Goal: Feedback & Contribution: Submit feedback/report problem

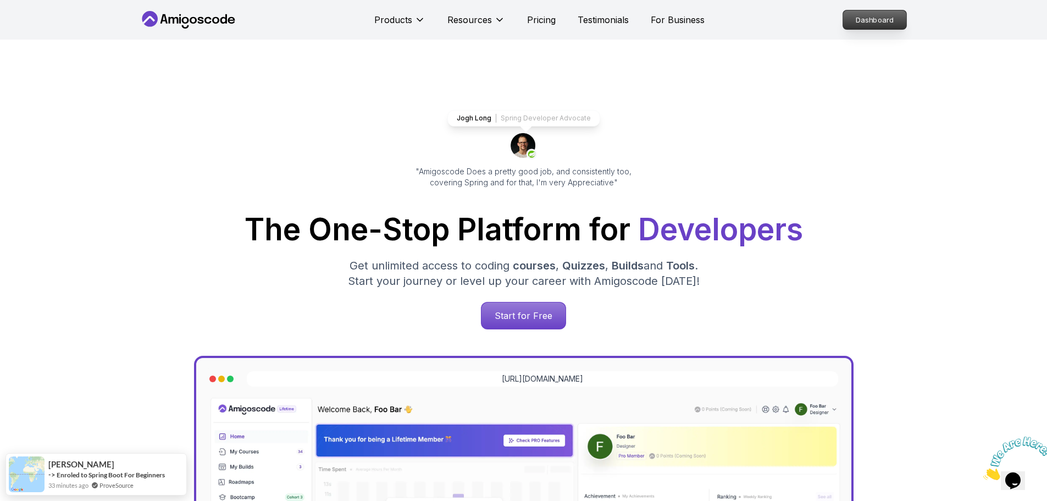
click at [875, 23] on p "Dashboard" at bounding box center [874, 19] width 63 height 19
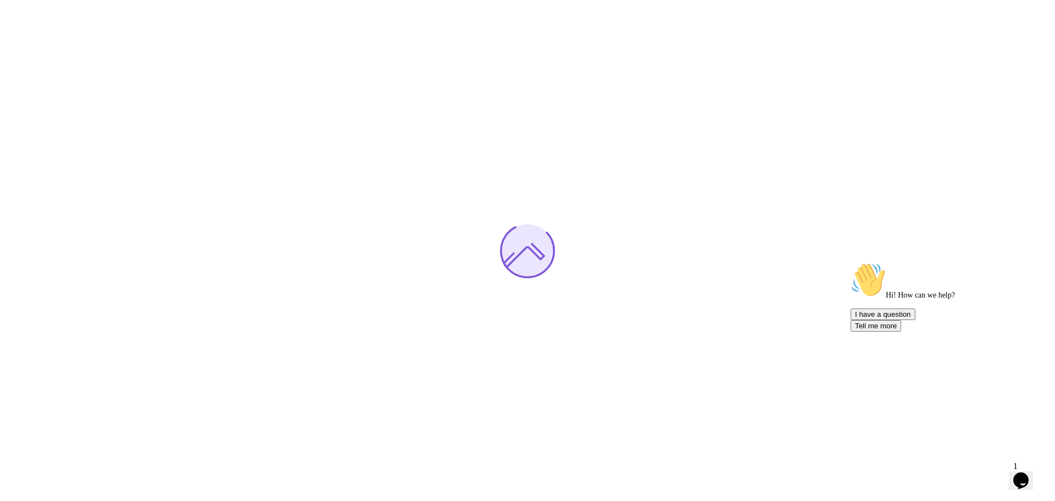
click at [1029, 475] on icon "$i18n('chat', 'chat_widget')" at bounding box center [1020, 480] width 15 height 16
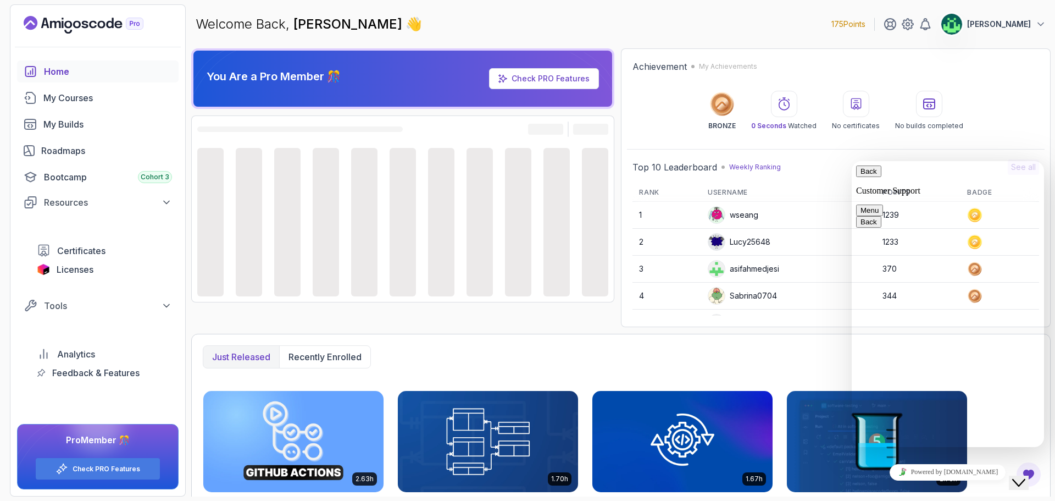
click at [1025, 476] on icon "Close Chat This icon closes the chat window." at bounding box center [1018, 482] width 13 height 13
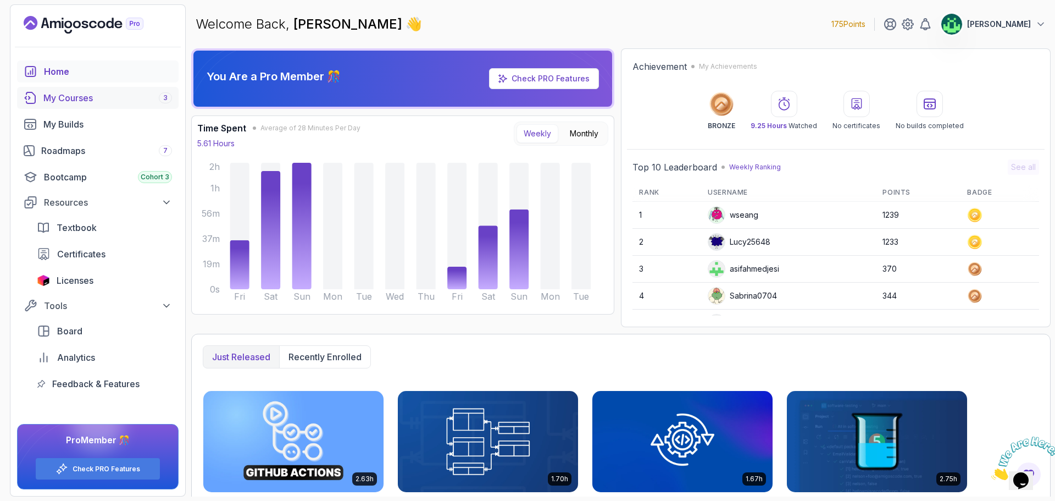
click at [85, 92] on div "My Courses 3" at bounding box center [107, 97] width 129 height 13
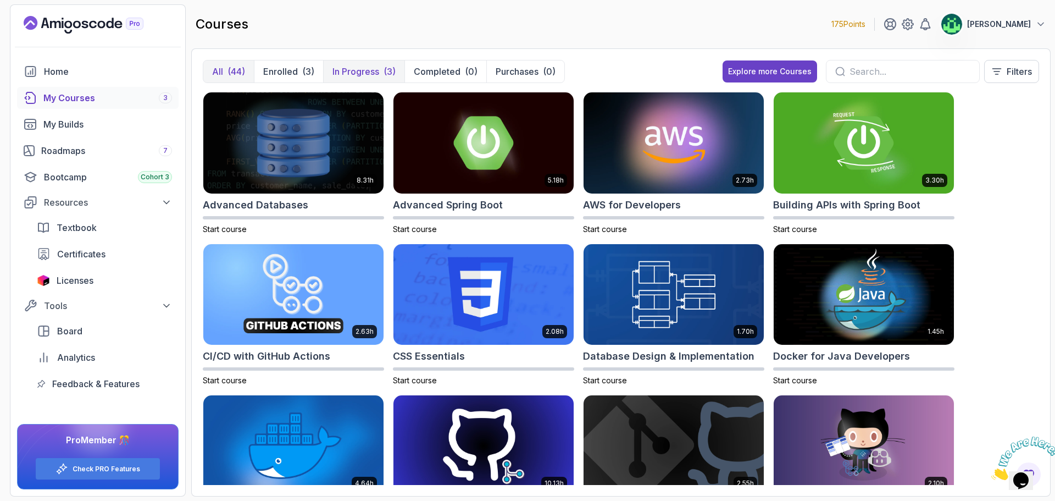
click at [367, 69] on p "In Progress" at bounding box center [355, 71] width 47 height 13
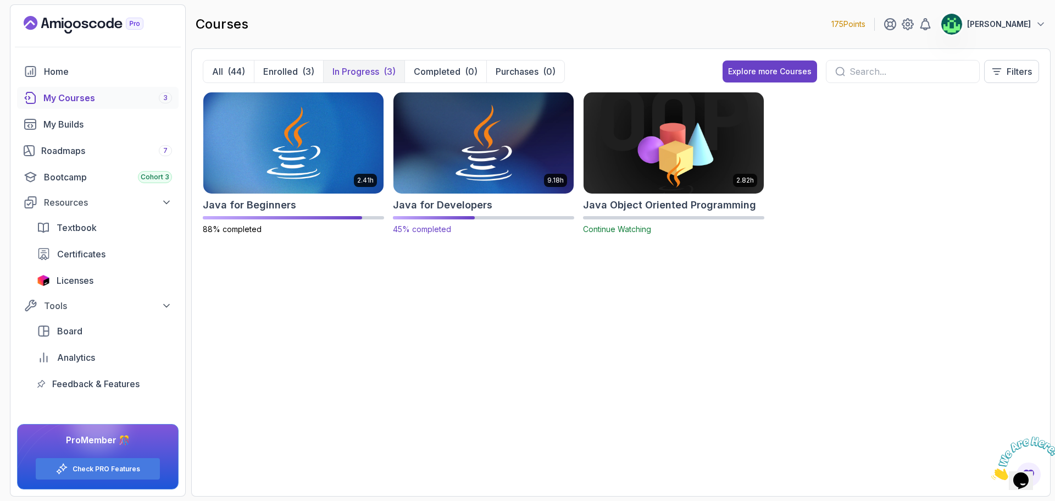
click at [477, 173] on img at bounding box center [483, 143] width 189 height 106
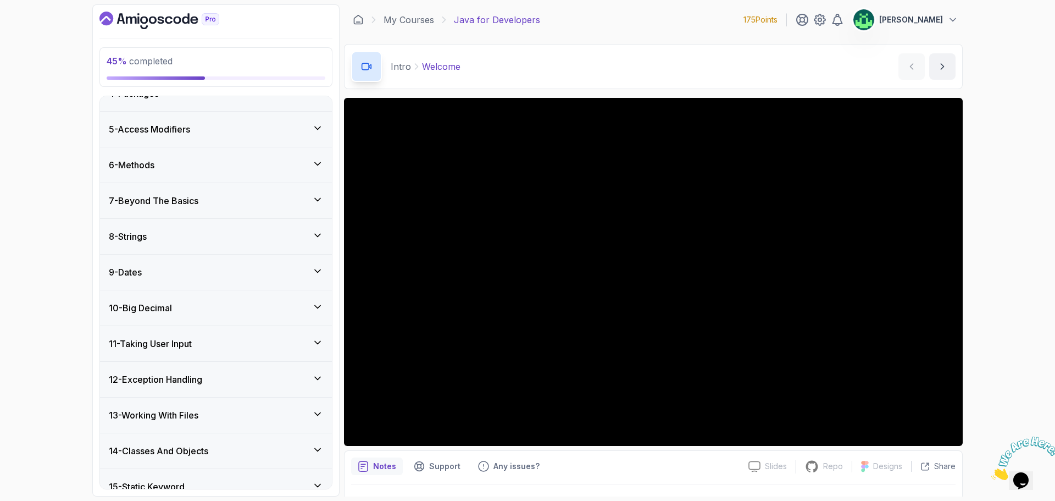
scroll to position [378, 0]
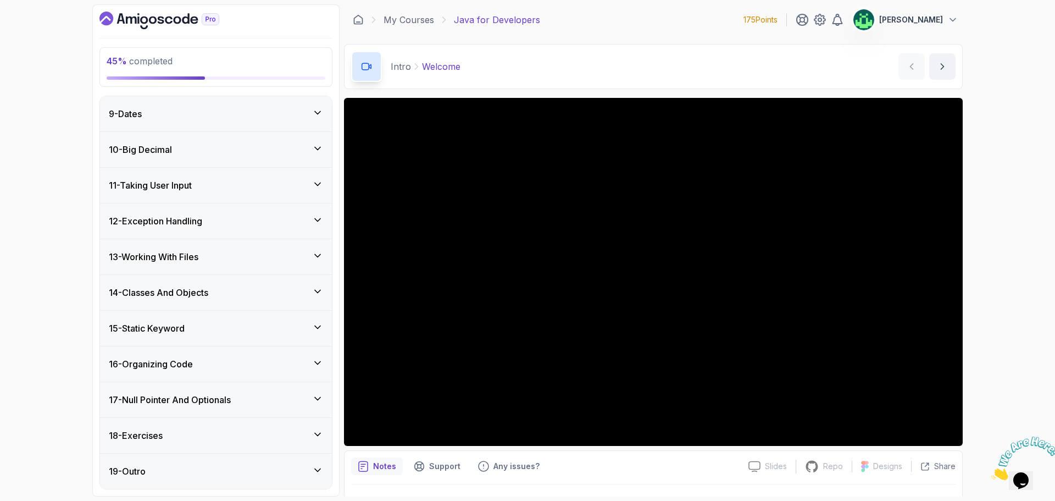
click at [228, 291] on div "14 - Classes And Objects" at bounding box center [216, 292] width 214 height 13
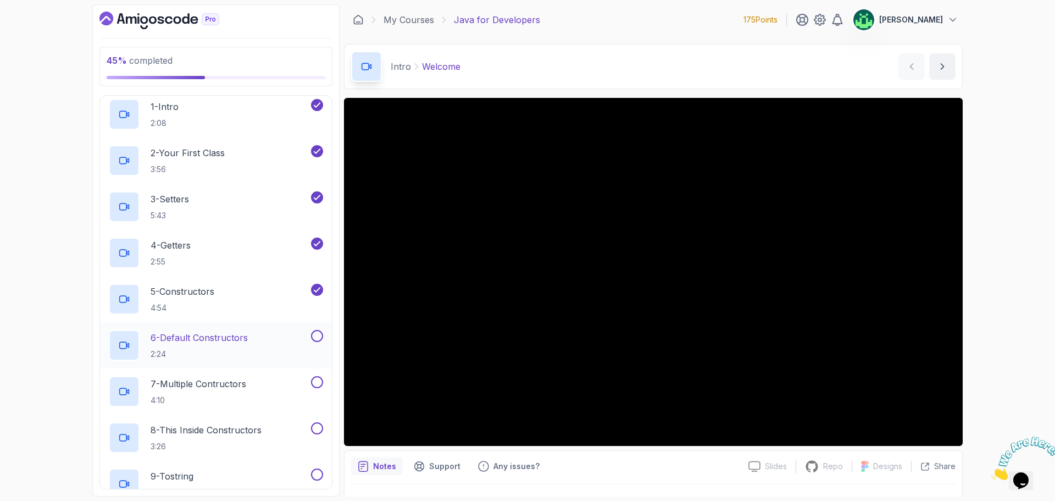
scroll to position [506, 0]
click at [273, 343] on div "6 - Default Constructors 2:24" at bounding box center [209, 343] width 200 height 31
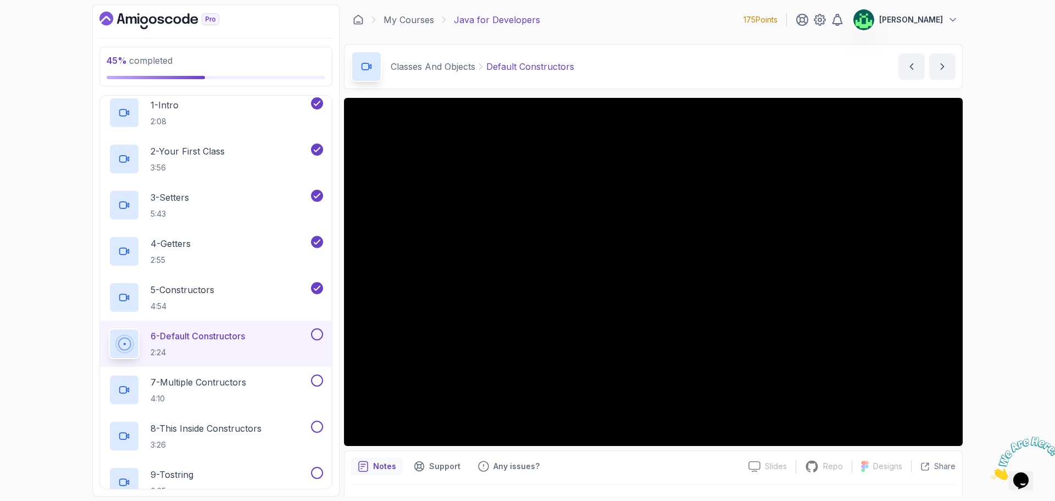
click at [991, 472] on icon "Close" at bounding box center [991, 476] width 0 height 9
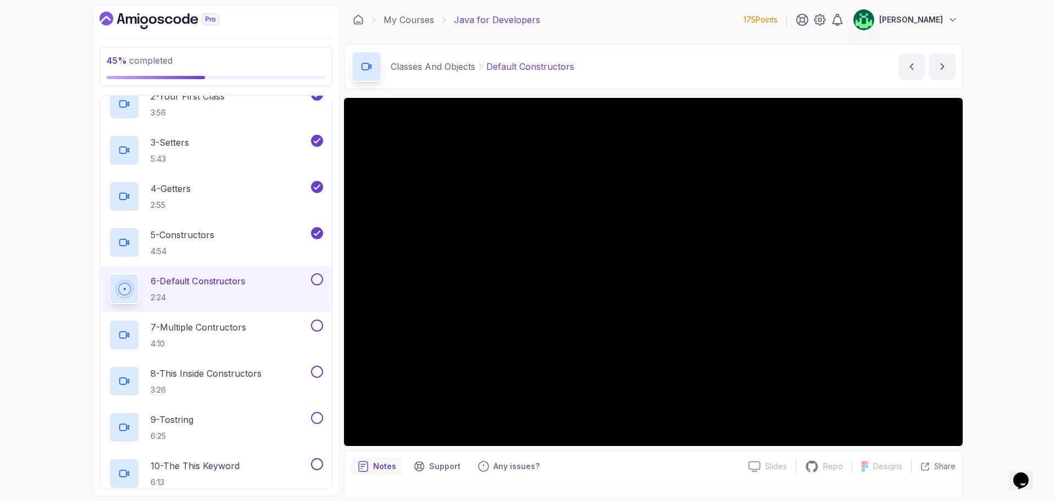
click at [1026, 477] on icon "$i18n('chat', 'chat_widget')" at bounding box center [1020, 480] width 15 height 16
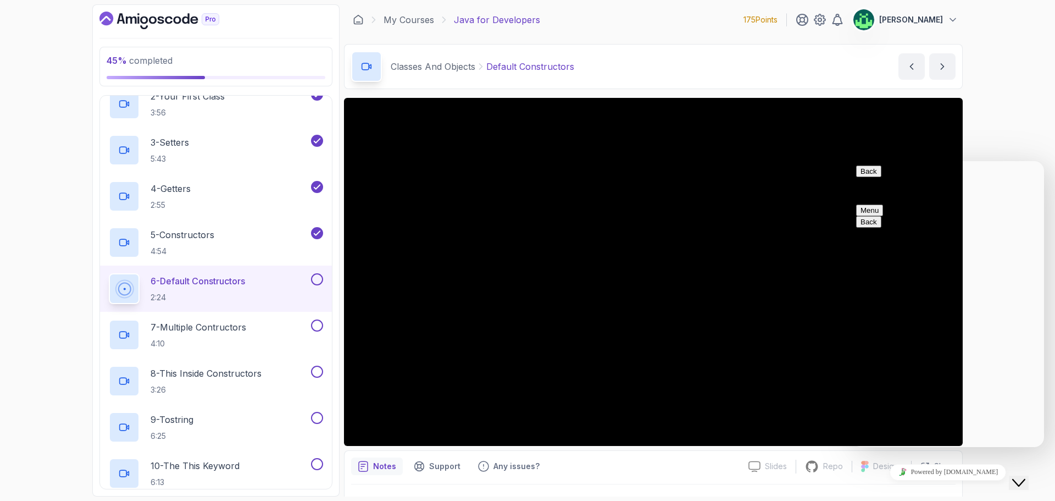
click at [852, 161] on textarea at bounding box center [852, 161] width 0 height 0
click at [944, 18] on button "[PERSON_NAME]" at bounding box center [905, 20] width 105 height 22
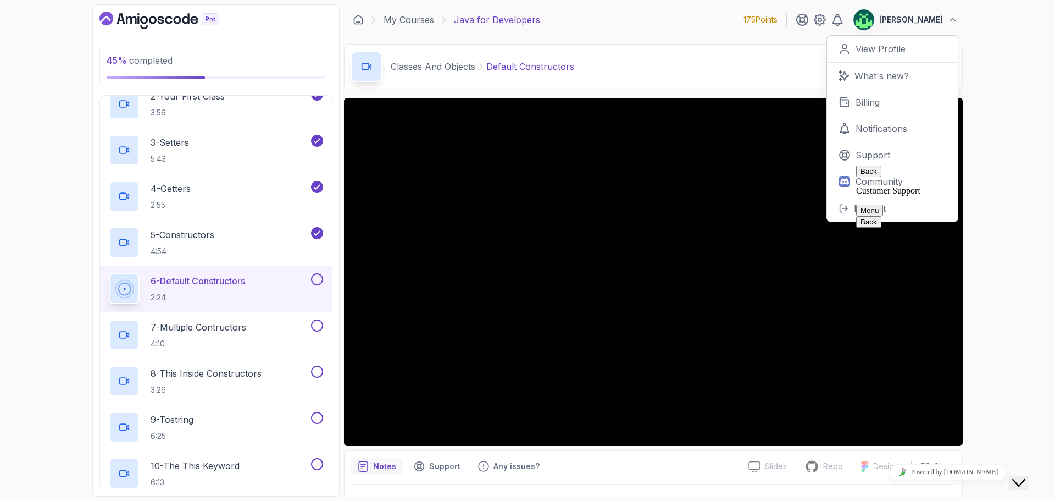
click at [852, 161] on textarea "Hi," at bounding box center [852, 161] width 0 height 0
click at [852, 161] on textarea "Hi, I see in the java full stack road map" at bounding box center [852, 161] width 0 height 0
paste textarea "https://amigoscode.com/dashboard/roadmaps/java-full-stack"
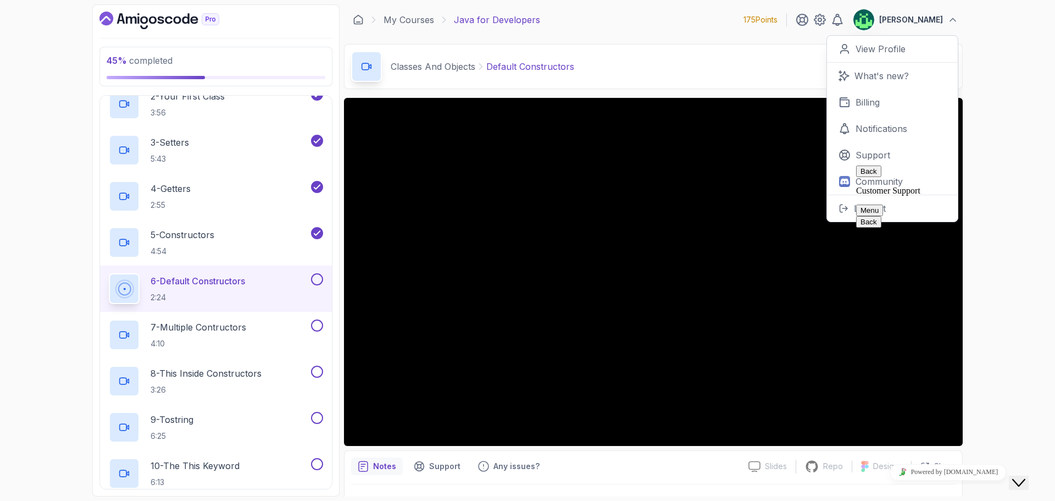
click at [852, 161] on textarea "Hi, I see in the java full stack road map(https://amigoscode.com/dashboard/road…" at bounding box center [852, 161] width 0 height 0
type textarea "Hi, I see in the java full stack road map([URL][DOMAIN_NAME]) I see "Java Objec…"
click at [883, 204] on button "Menu" at bounding box center [869, 210] width 27 height 12
click at [1018, 120] on div "45 % completed 1 - Intro 2 - Loops 3 - If Statements 4 - Packages 5 - Access Mo…" at bounding box center [527, 250] width 1055 height 501
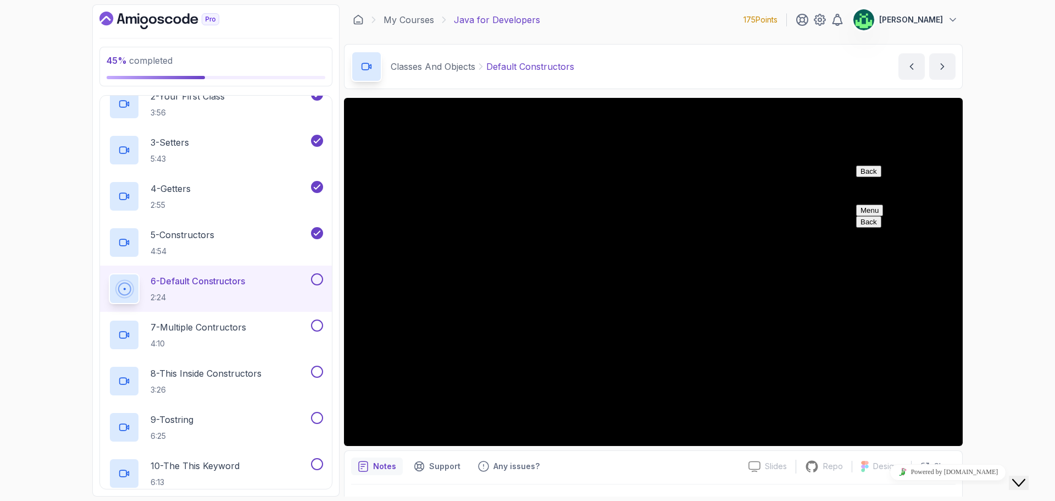
click at [1015, 108] on div "45 % completed 1 - Intro 2 - Loops 3 - If Statements 4 - Packages 5 - Access Mo…" at bounding box center [527, 250] width 1055 height 501
click at [1024, 124] on div "45 % completed 1 - Intro 2 - Loops 3 - If Statements 4 - Packages 5 - Access Mo…" at bounding box center [527, 250] width 1055 height 501
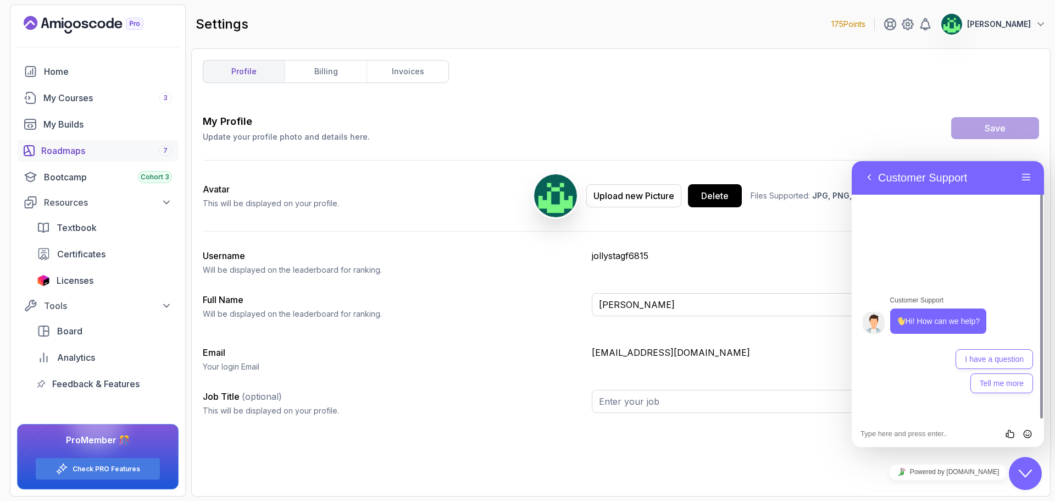
click at [77, 152] on div "Roadmaps 7" at bounding box center [106, 150] width 131 height 13
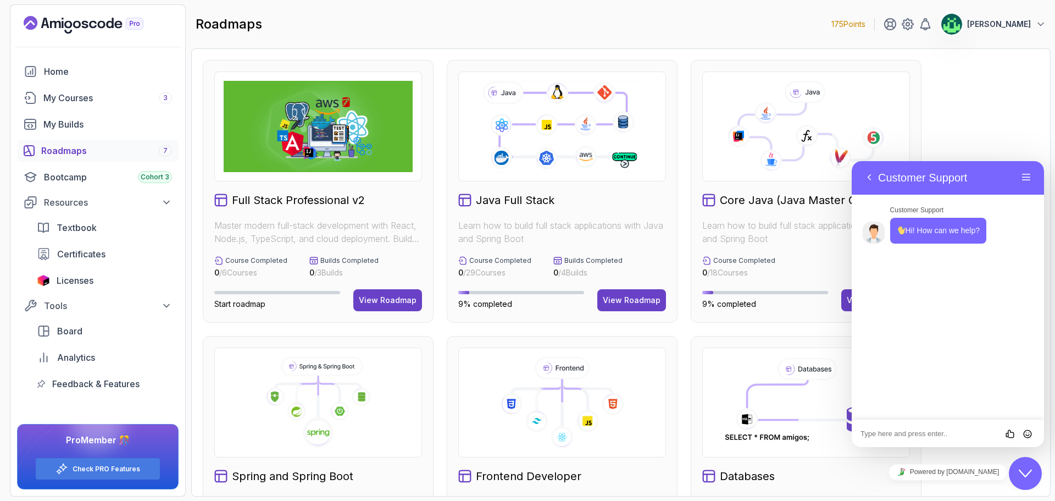
scroll to position [304, 0]
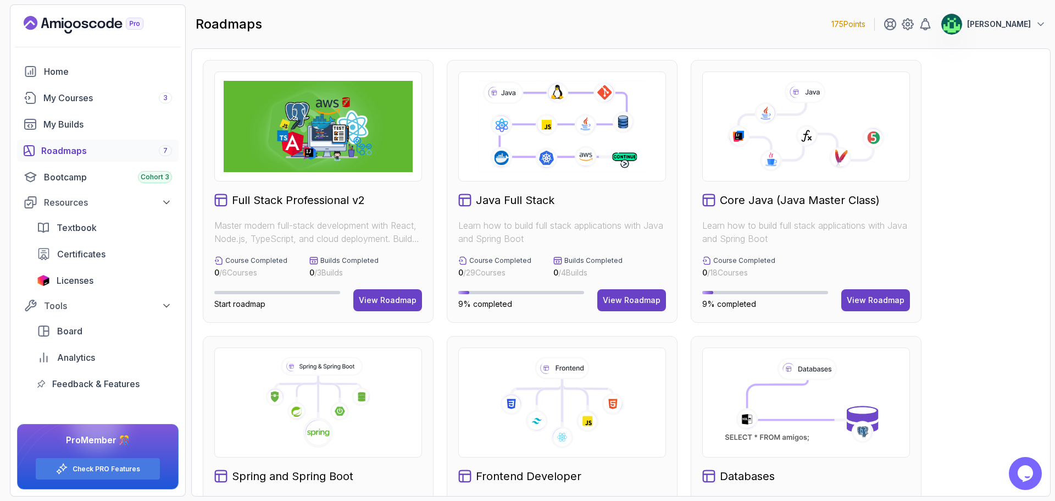
click at [1030, 27] on p "Vijay" at bounding box center [999, 24] width 64 height 11
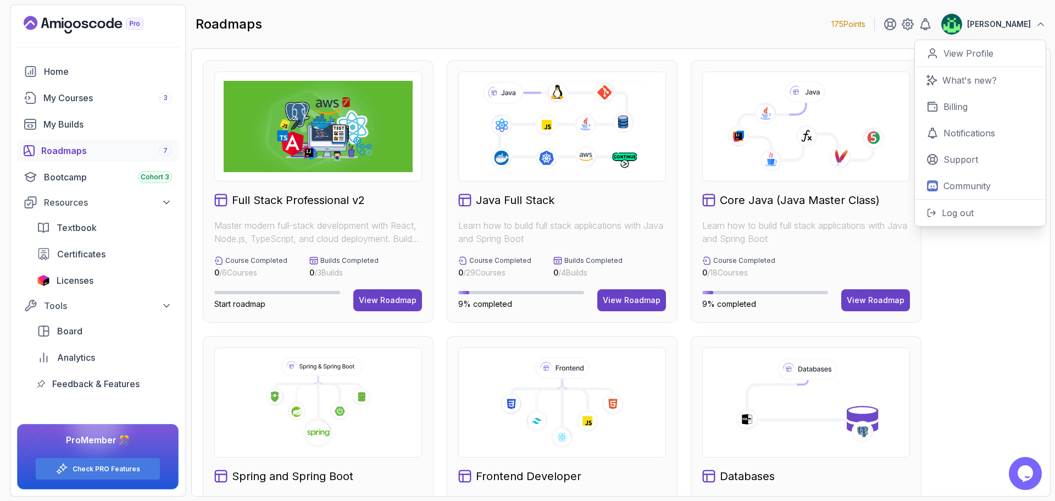
click at [619, 30] on div "roadmaps 175 Points Vijay 0 Points View Profile What's new? Billing Notificatio…" at bounding box center [620, 24] width 859 height 40
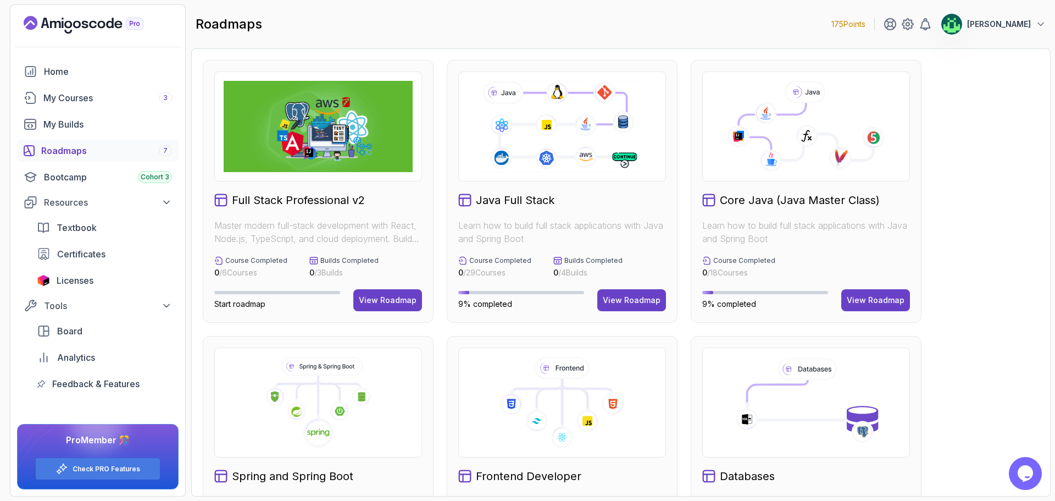
click at [80, 85] on div "Home My Courses 3 My Builds Roadmaps 7 Bootcamp Cohort 3 Resources Textbook Cer…" at bounding box center [98, 227] width 162 height 334
click at [86, 102] on div "My Courses 3" at bounding box center [107, 97] width 129 height 13
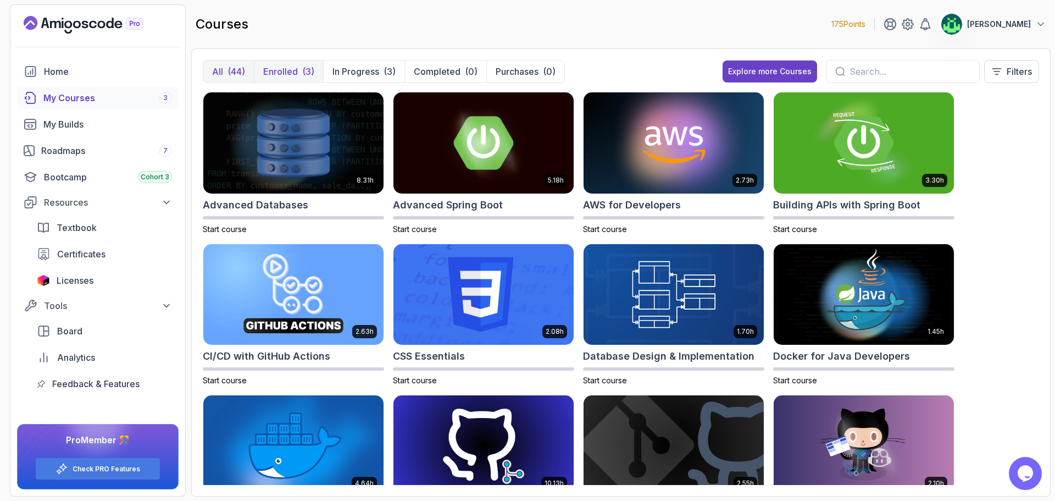
click at [290, 66] on p "Enrolled" at bounding box center [280, 71] width 35 height 13
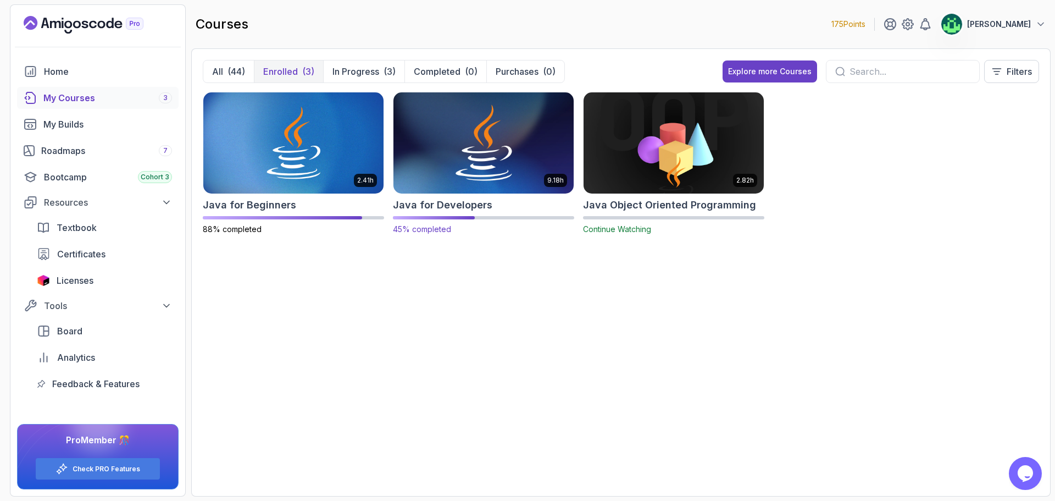
click at [511, 137] on img at bounding box center [483, 143] width 189 height 106
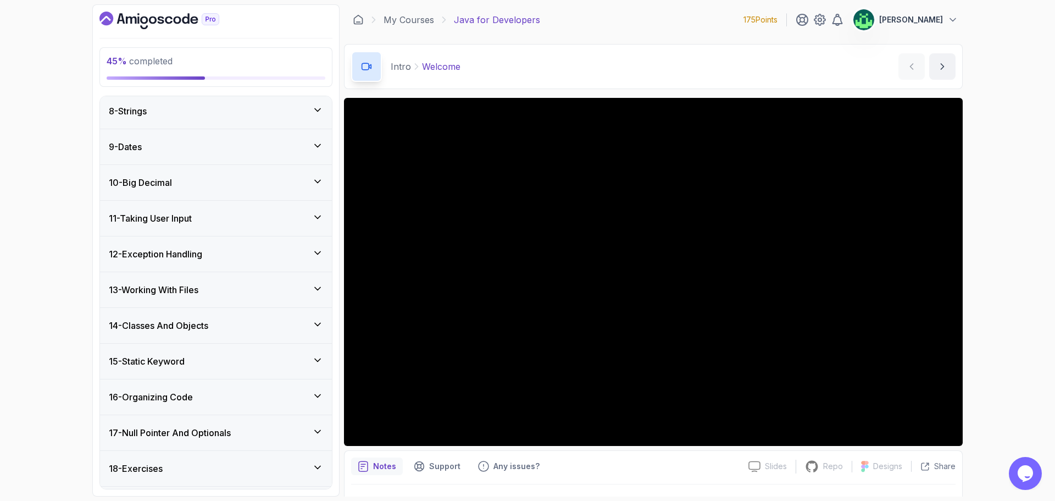
scroll to position [378, 0]
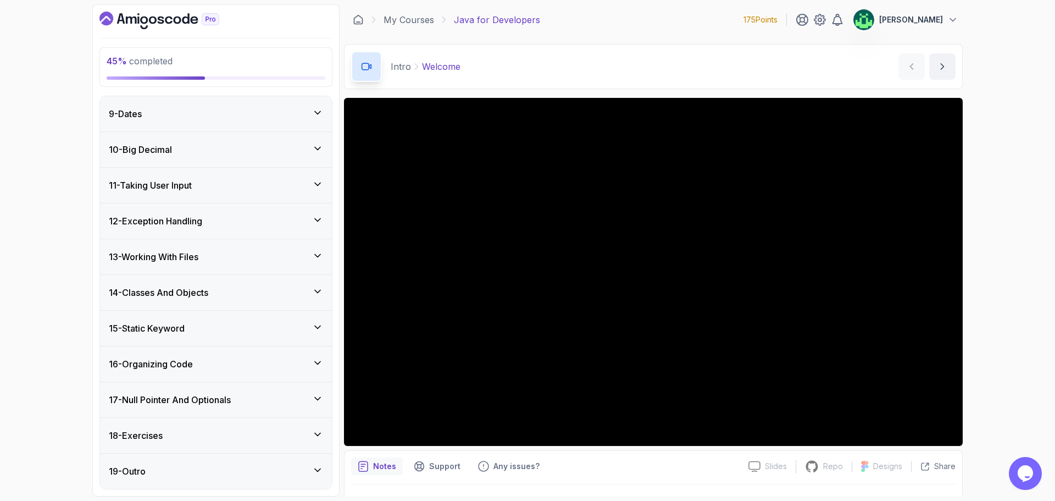
click at [235, 290] on div "14 - Classes And Objects" at bounding box center [216, 292] width 214 height 13
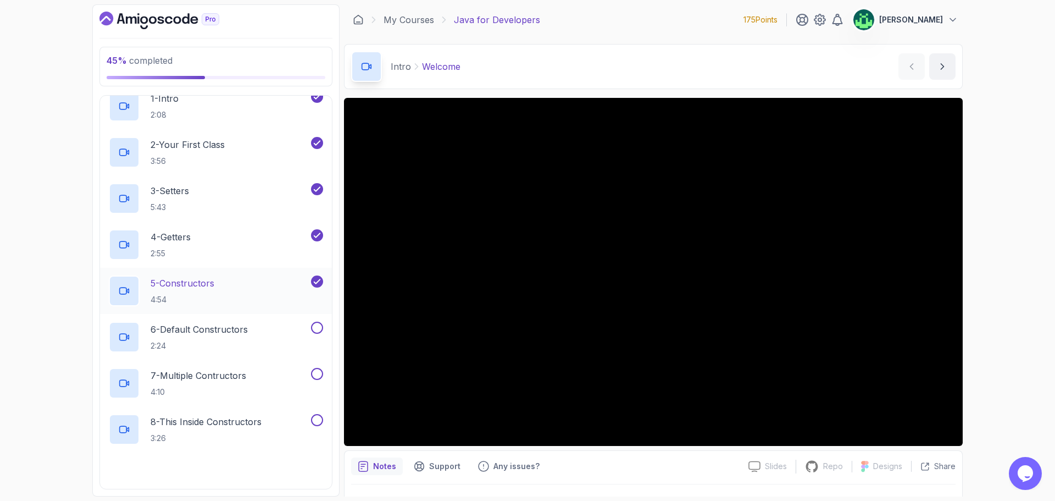
scroll to position [560, 0]
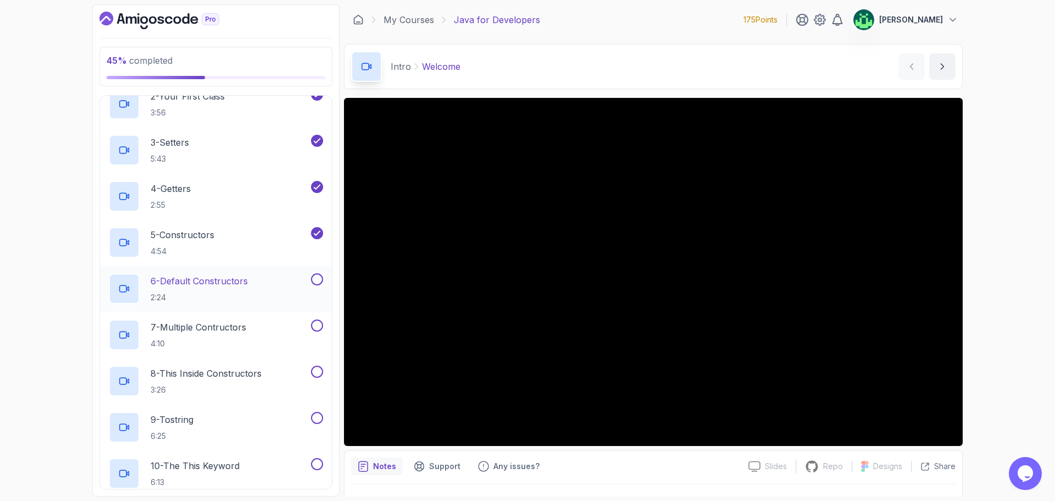
click at [246, 283] on p "6 - Default Constructors" at bounding box center [199, 280] width 97 height 13
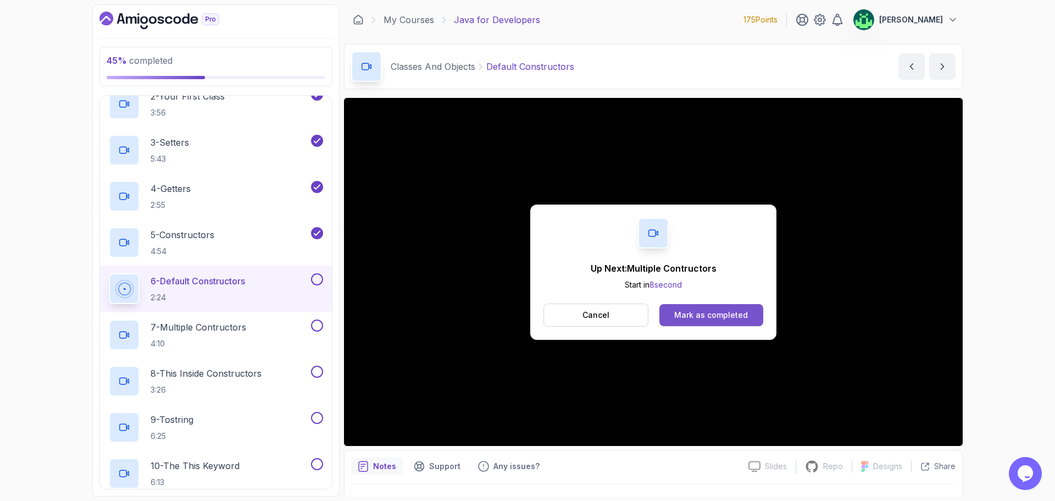
click at [730, 316] on div "Mark as completed" at bounding box center [711, 314] width 74 height 11
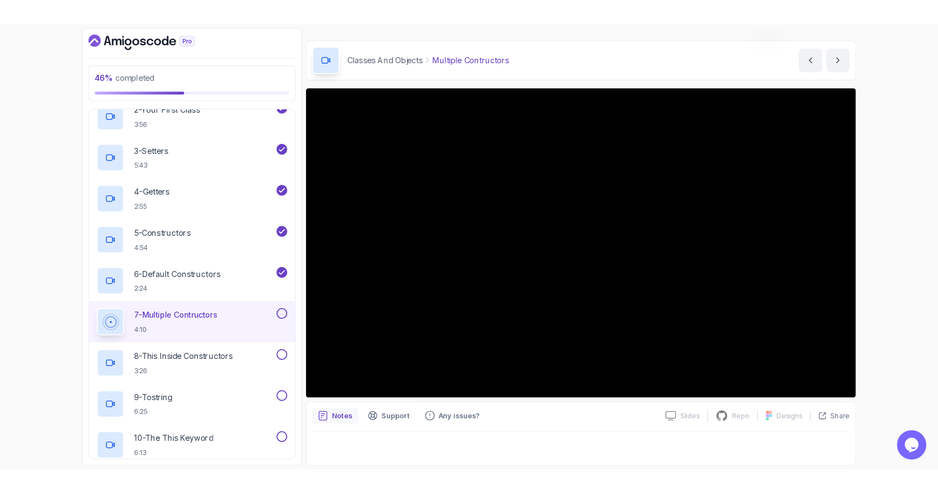
scroll to position [615, 0]
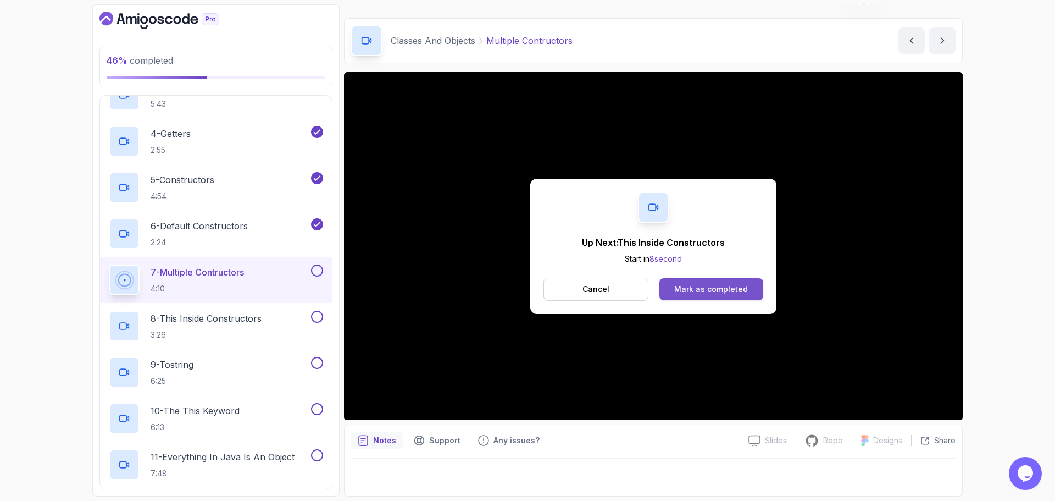
click at [721, 286] on div "Mark as completed" at bounding box center [711, 289] width 74 height 11
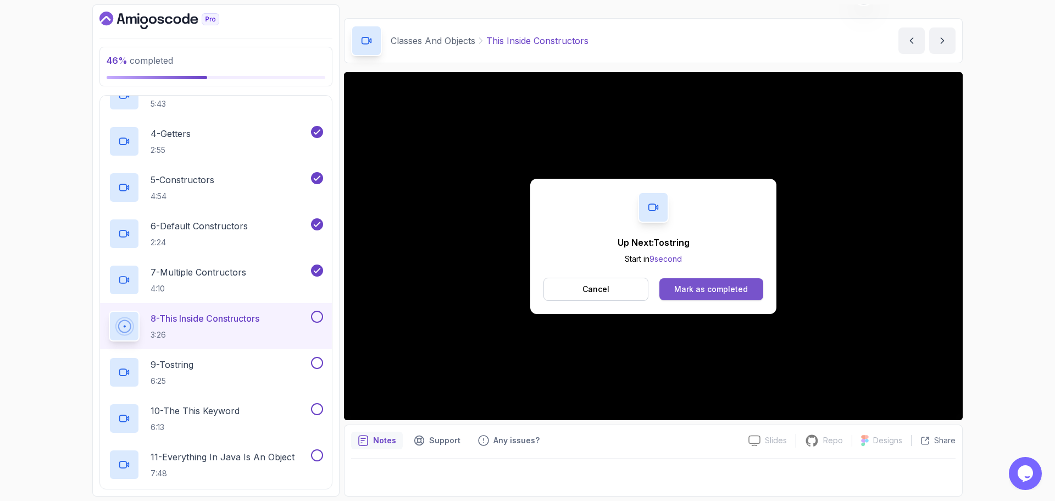
click at [726, 290] on div "Mark as completed" at bounding box center [711, 289] width 74 height 11
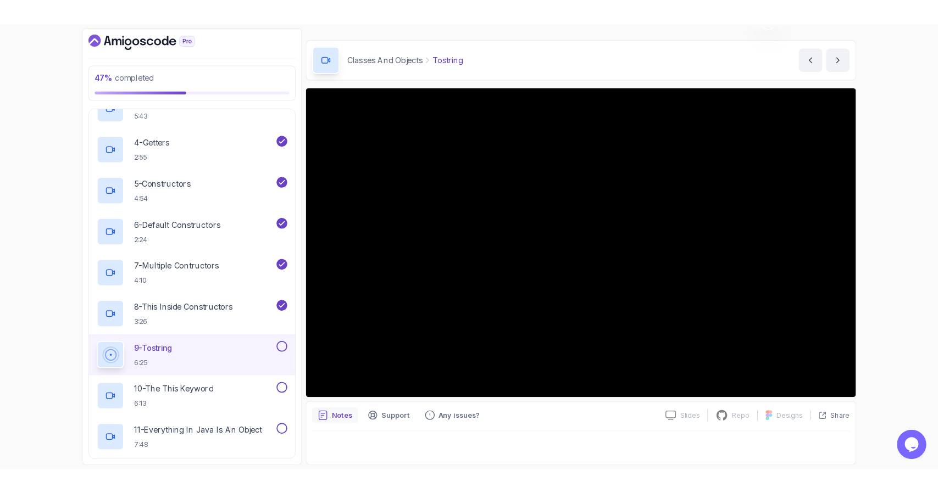
scroll to position [25, 0]
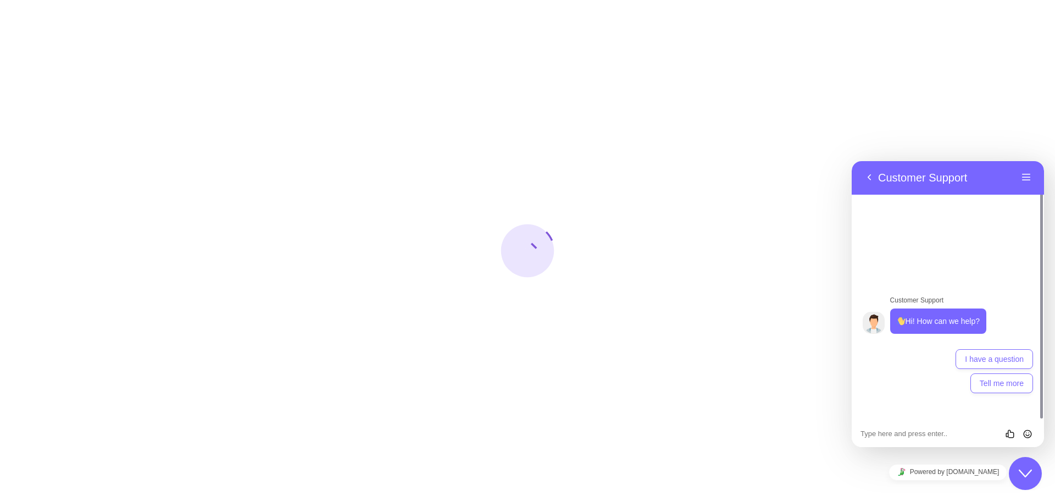
click at [852, 161] on textarea at bounding box center [852, 161] width 0 height 0
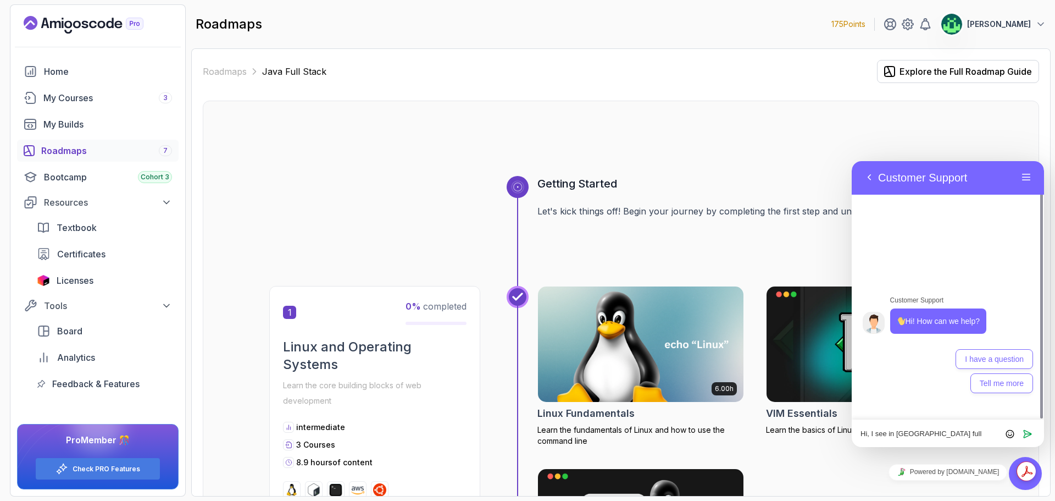
paste textarea "My focus is on my health, my goals, and my peace, not on a problem that is not …"
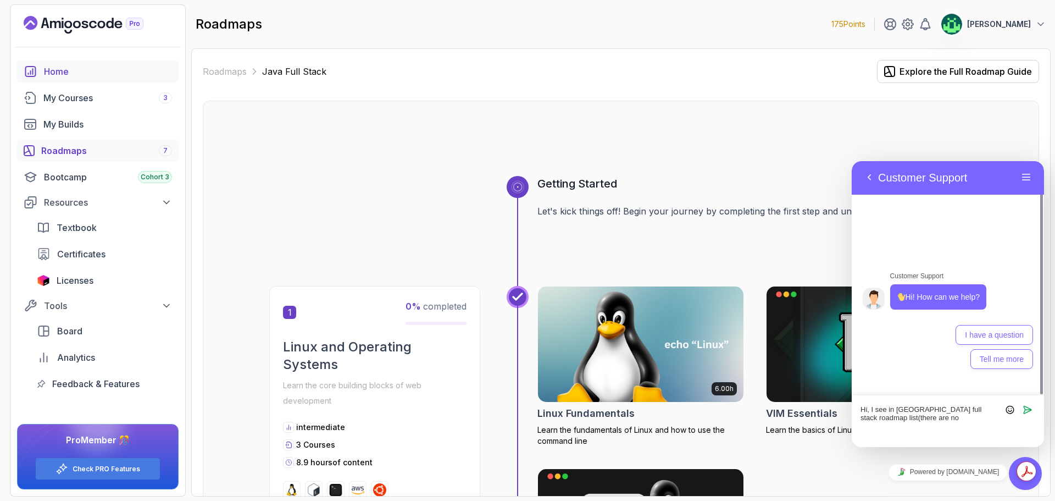
type textarea "Hi, I see in Java full stack roadmap list(there are no"
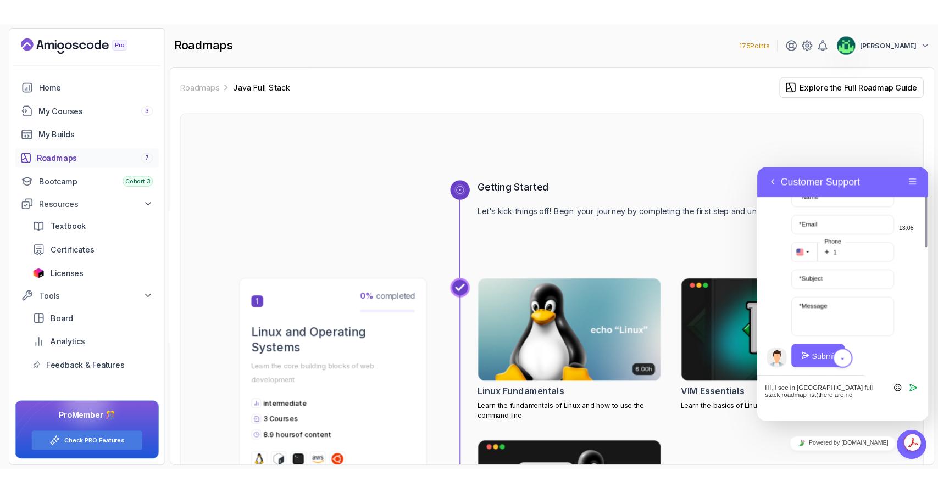
scroll to position [219, 0]
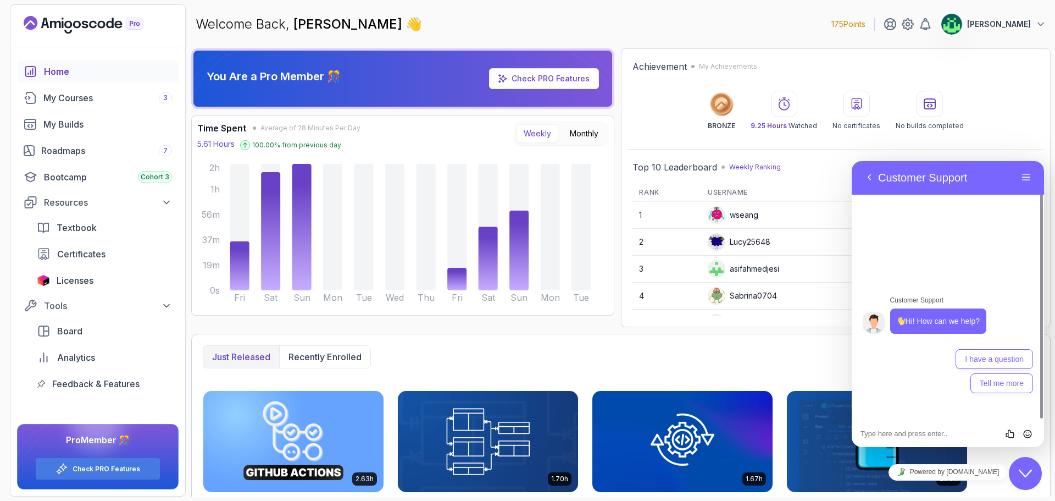
click at [81, 76] on div "Home" at bounding box center [108, 71] width 128 height 13
click at [80, 75] on div "Home" at bounding box center [108, 71] width 128 height 13
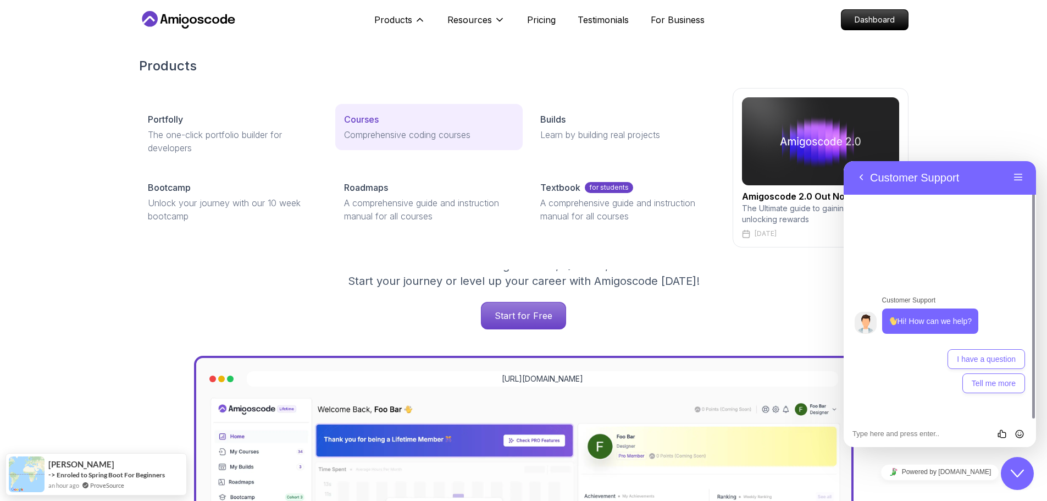
click at [385, 120] on div "Courses" at bounding box center [429, 119] width 170 height 13
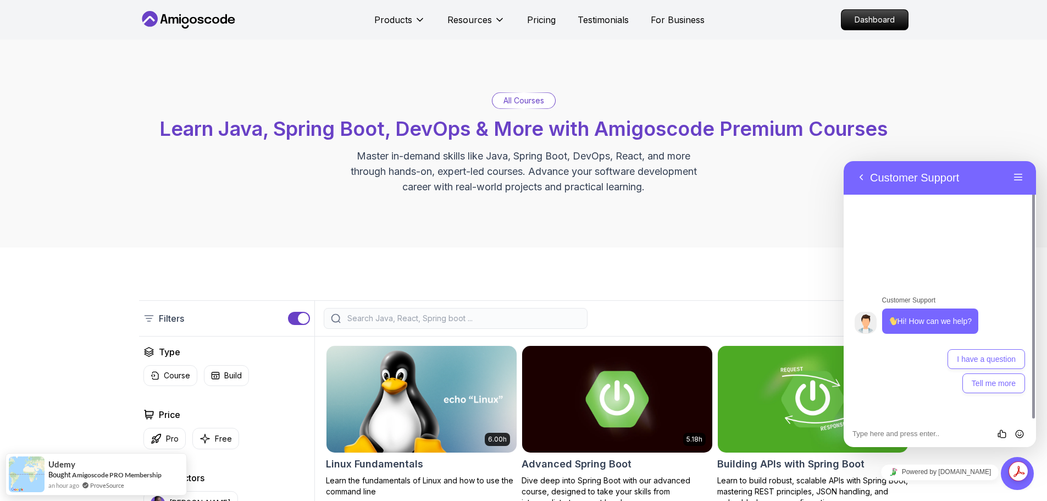
click at [438, 315] on input "search" at bounding box center [462, 318] width 235 height 11
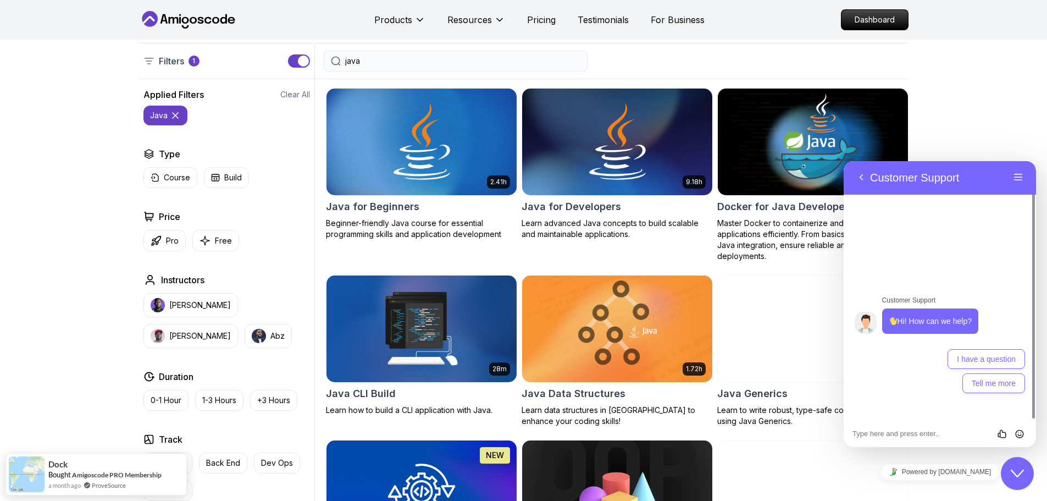
scroll to position [275, 0]
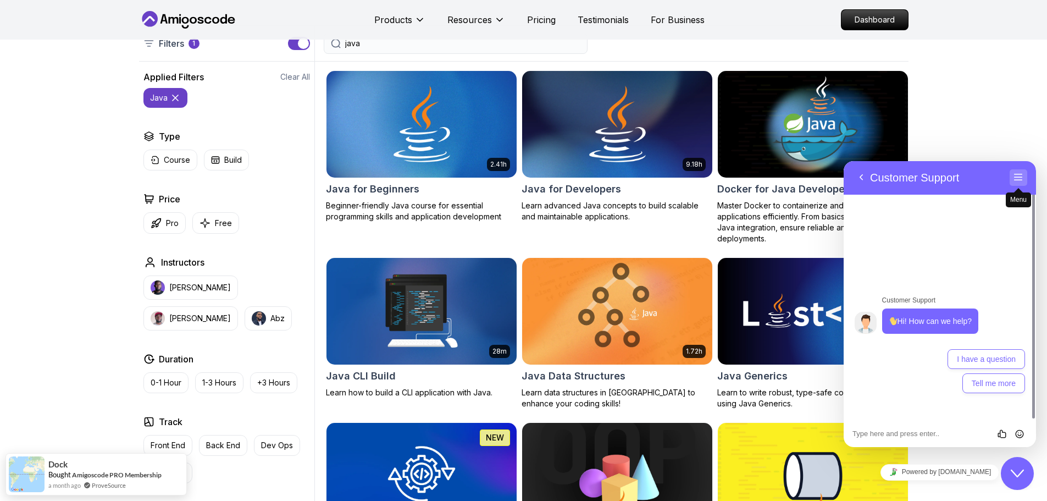
type input "java"
click at [1016, 176] on button "Menu" at bounding box center [1018, 177] width 18 height 16
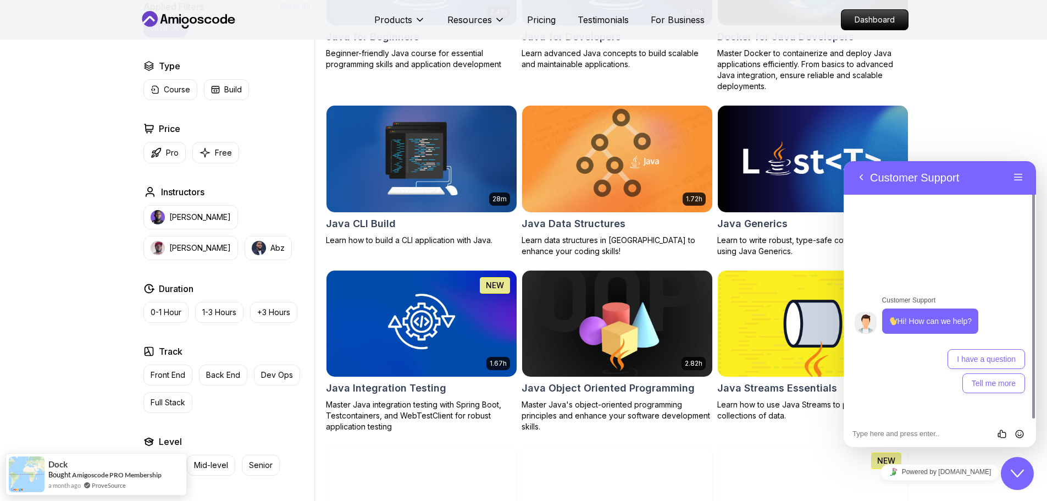
scroll to position [440, 0]
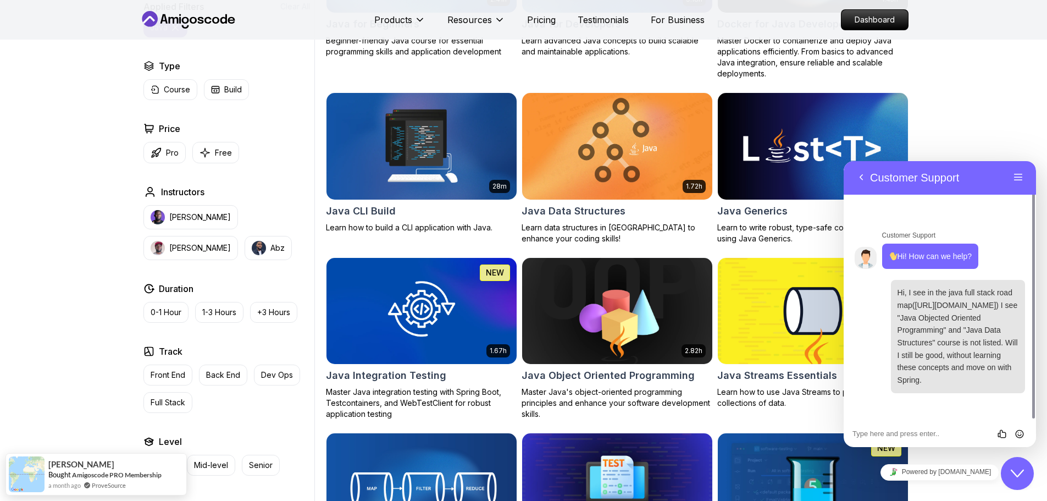
click at [940, 103] on div "Filters 1 java Filters 1 Applied Filters Clear All java Type Course Build Price…" at bounding box center [523, 420] width 1047 height 1225
click at [862, 174] on button "Back" at bounding box center [861, 177] width 18 height 16
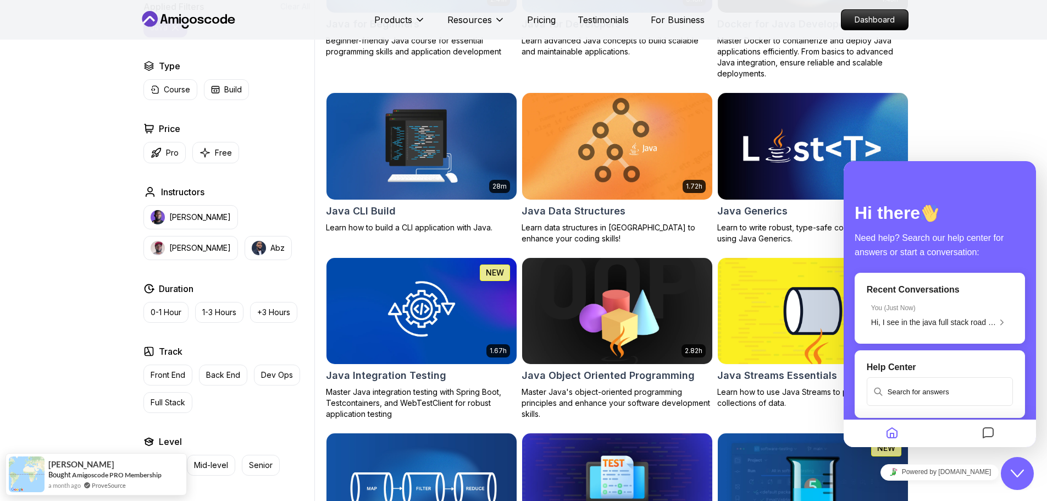
click at [955, 99] on div "Filters 1 java Filters 1 Applied Filters Clear All java Type Course Build Price…" at bounding box center [523, 420] width 1047 height 1225
click at [972, 331] on li "You ( Just Now ) Hi, I see in the java full stack road map(https://amigoscode.c…" at bounding box center [940, 315] width 146 height 32
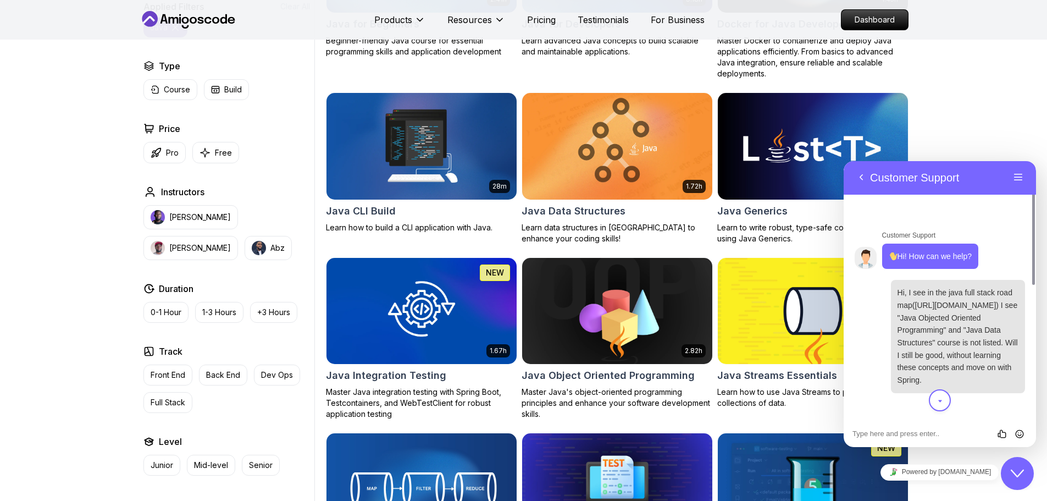
click at [977, 134] on div "Filters 1 java Filters 1 Applied Filters Clear All java Type Course Build Price…" at bounding box center [523, 420] width 1047 height 1225
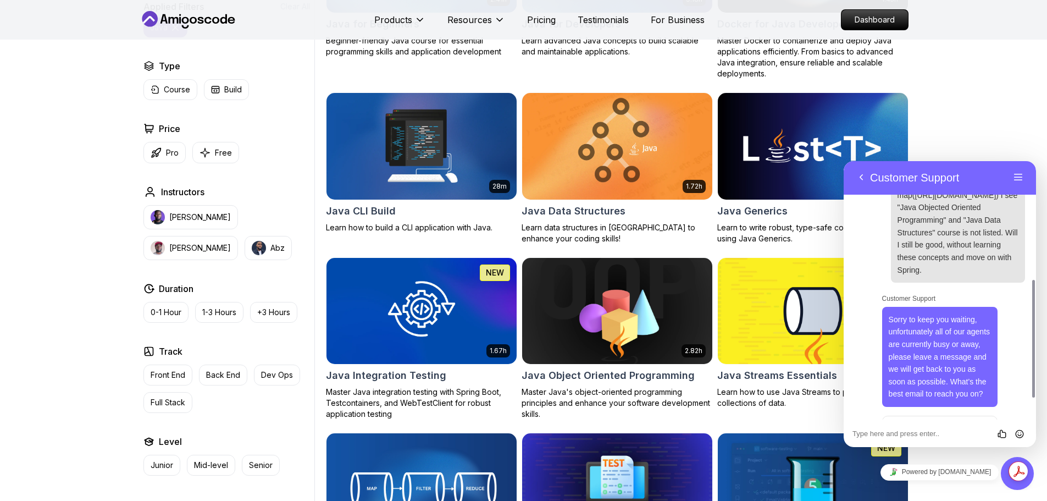
scroll to position [140, 0]
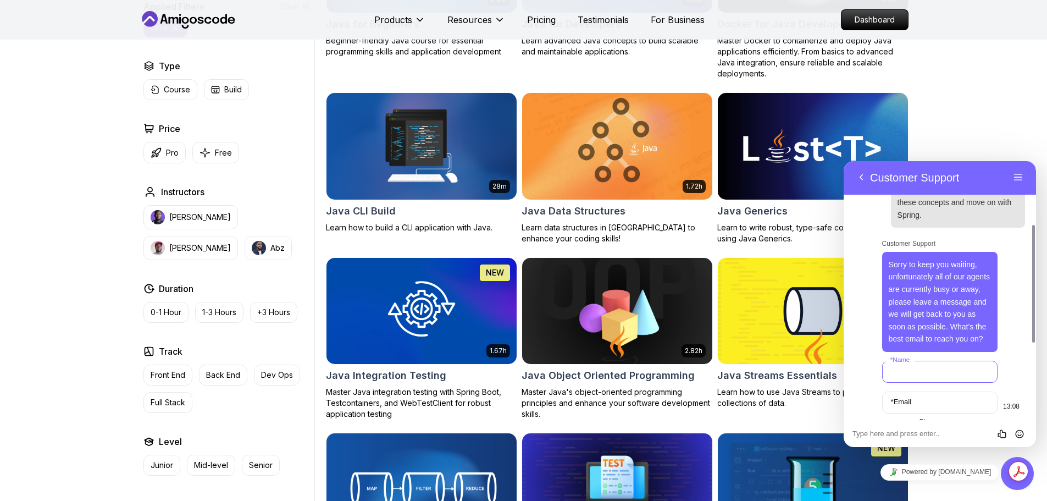
click at [931, 379] on input "* Name" at bounding box center [940, 371] width 116 height 22
type input "Vijay"
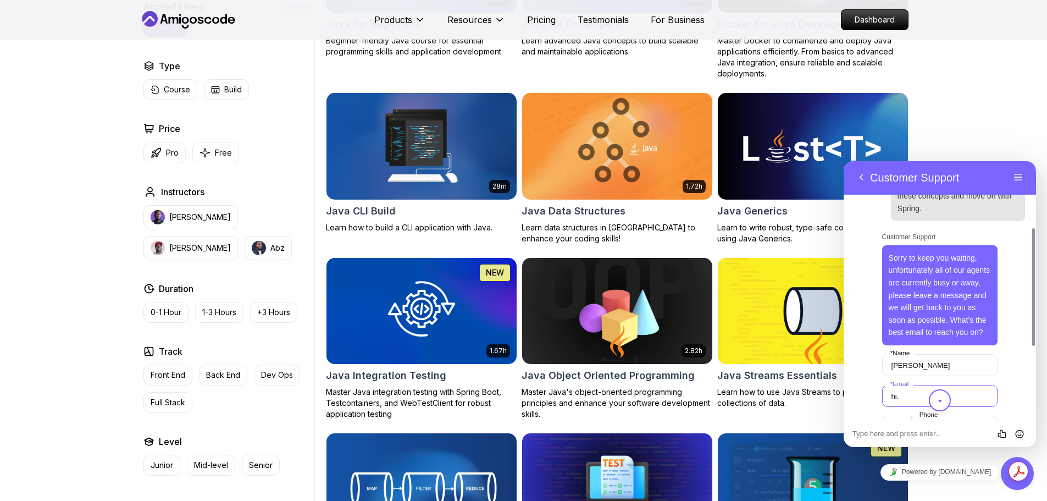
type input "hi.vijaykadiyala@gmail.com"
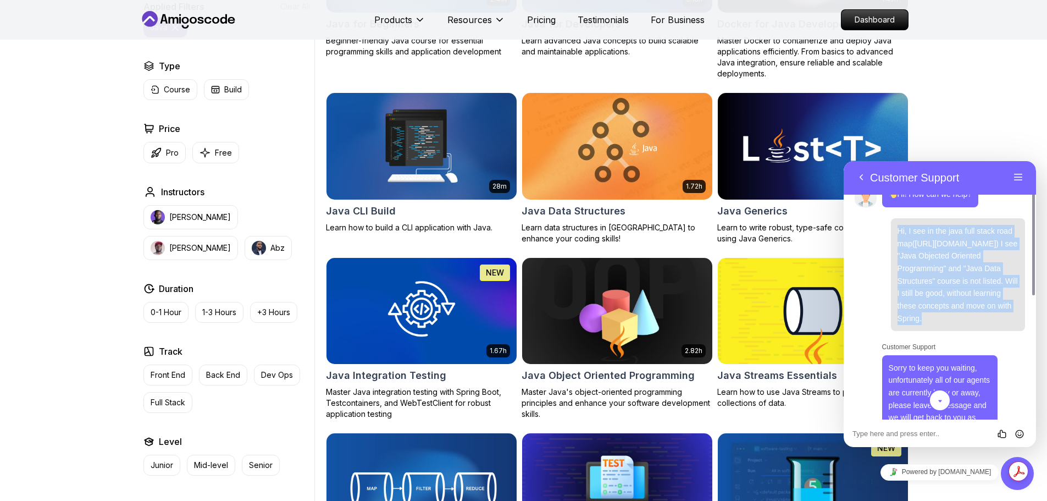
drag, startPoint x: 898, startPoint y: 230, endPoint x: 950, endPoint y: 347, distance: 127.9
click at [950, 347] on span "Customer Support Hi! How can we help? 12:42 13:08 Hi, I see in the java full st…" at bounding box center [939, 415] width 170 height 499
copy span "Hi, I see in the java full stack road map([URL][DOMAIN_NAME]) I see "Java Objec…"
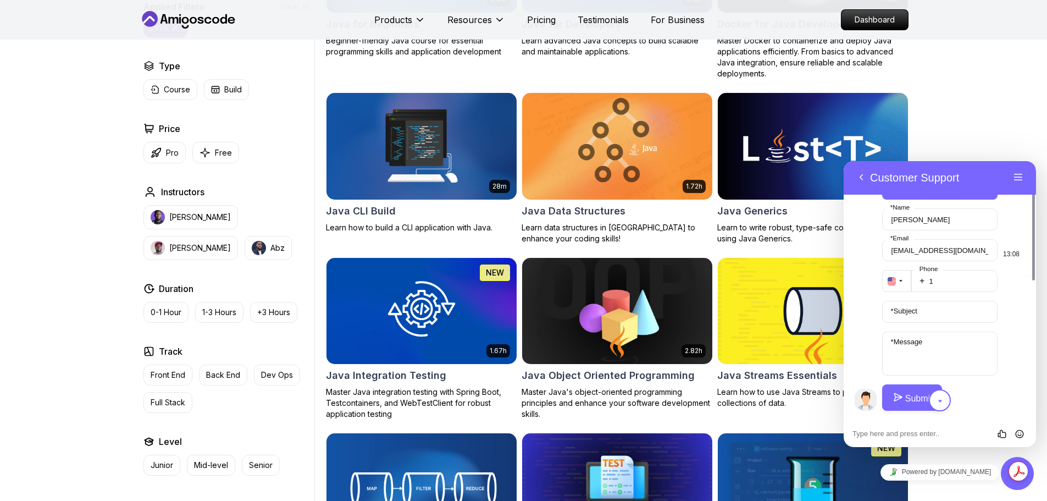
scroll to position [495, 0]
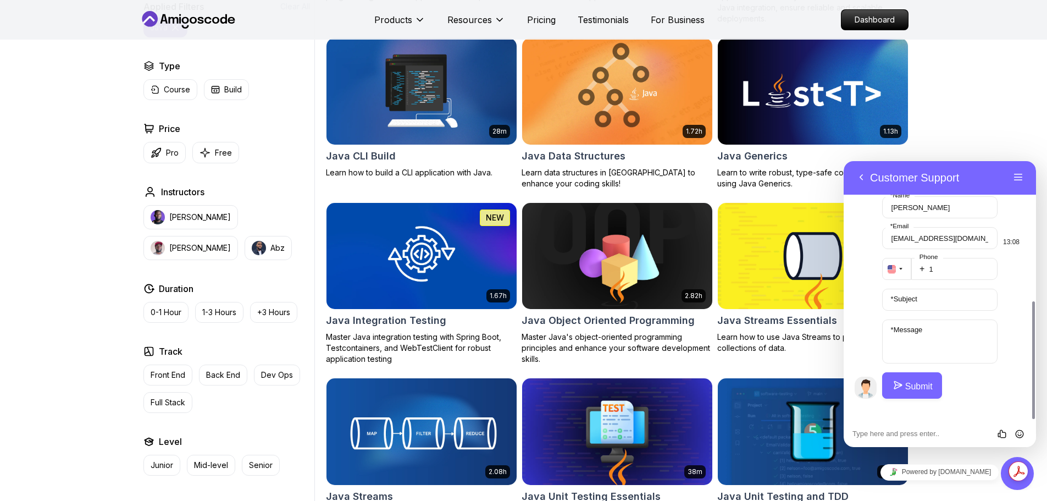
click at [917, 334] on label "* Message" at bounding box center [906, 329] width 42 height 8
click at [917, 338] on textarea "* Message" at bounding box center [940, 341] width 116 height 44
paste textarea "Hi, I see in the java full stack road map([URL][DOMAIN_NAME]) I see "Java Objec…"
type textarea "Hi, I see in the java full stack road map([URL][DOMAIN_NAME]) I see "Java Objec…"
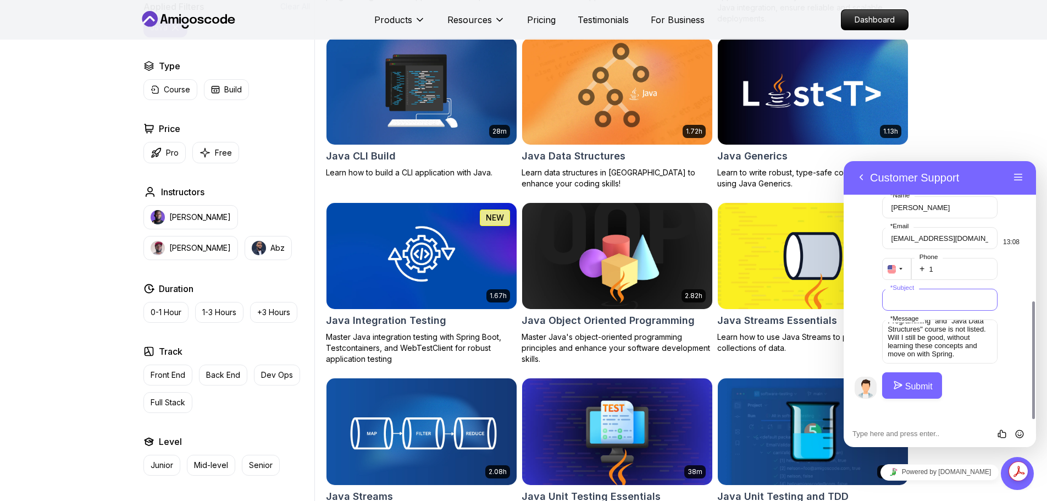
click at [929, 309] on input "* Subject" at bounding box center [940, 299] width 116 height 22
drag, startPoint x: 955, startPoint y: 313, endPoint x: 869, endPoint y: 312, distance: 86.3
click at [869, 312] on div "Customer Support Sorry to keep you waiting, unfortunately all of our agents are…" at bounding box center [939, 235] width 170 height 326
type input "Java Full Stack Roadmap"
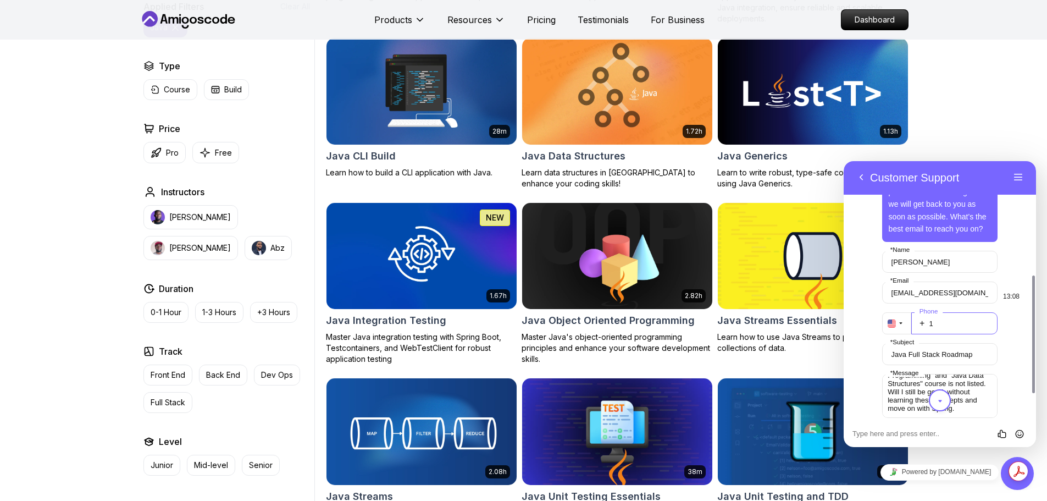
click at [949, 334] on input "1" at bounding box center [954, 323] width 87 height 22
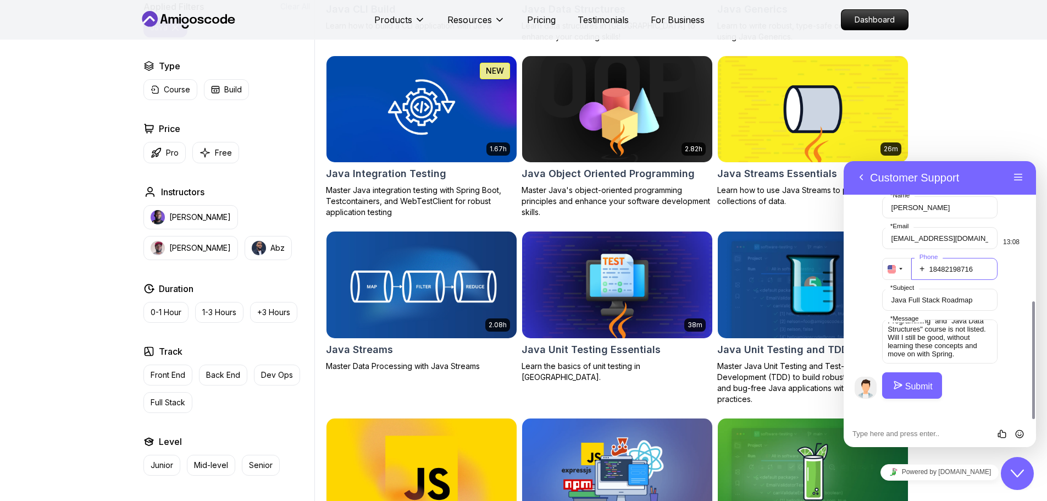
scroll to position [659, 0]
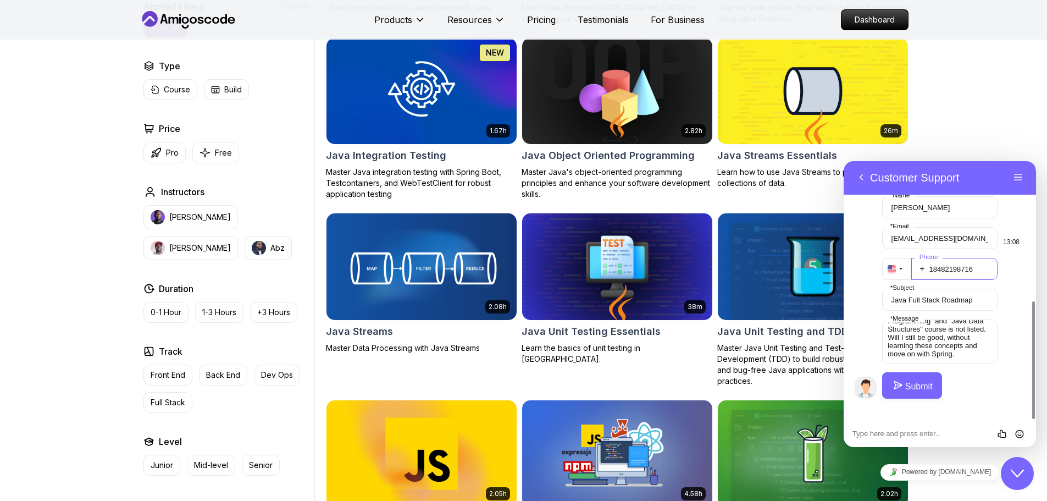
type input "18482198716"
click at [927, 397] on button "Submit" at bounding box center [912, 385] width 60 height 26
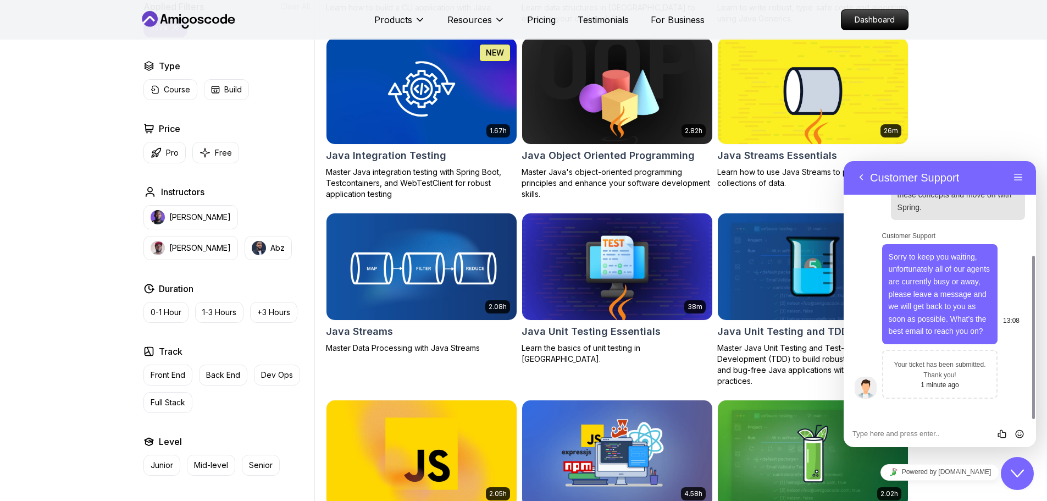
scroll to position [148, 0]
click at [1016, 171] on button "Menu" at bounding box center [1018, 177] width 18 height 16
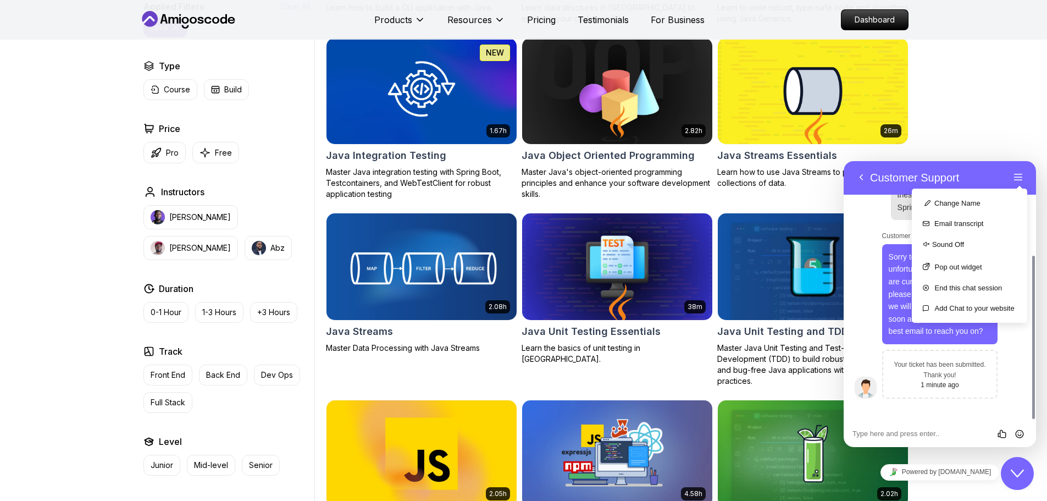
click at [1014, 467] on icon "Close Chat This icon closes the chat window." at bounding box center [1016, 473] width 13 height 13
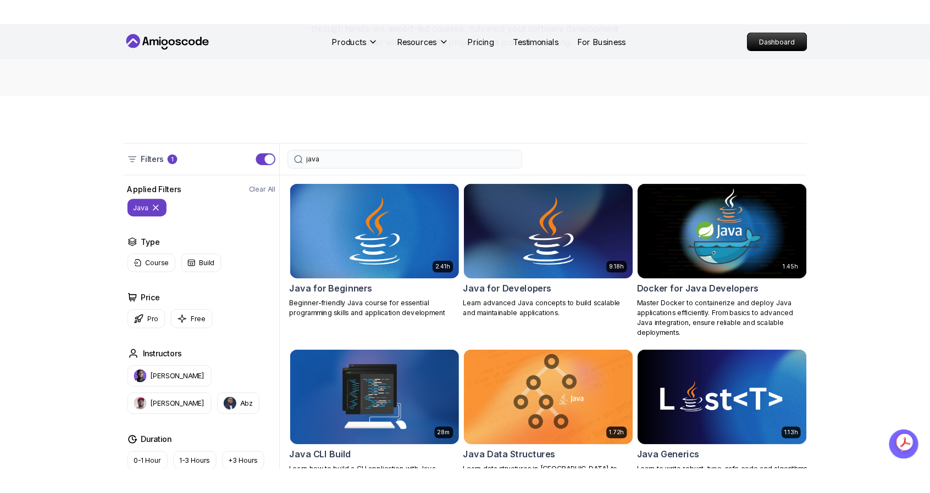
scroll to position [165, 0]
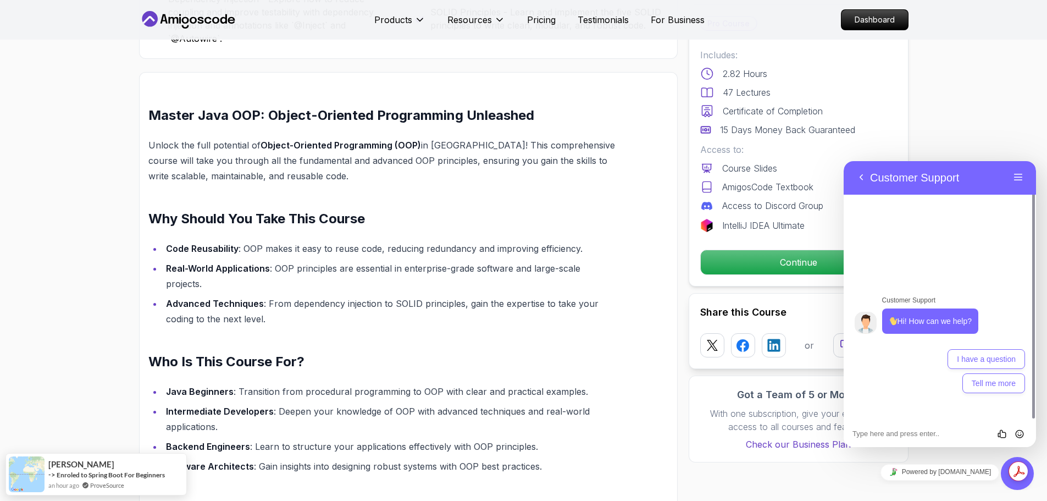
scroll to position [769, 0]
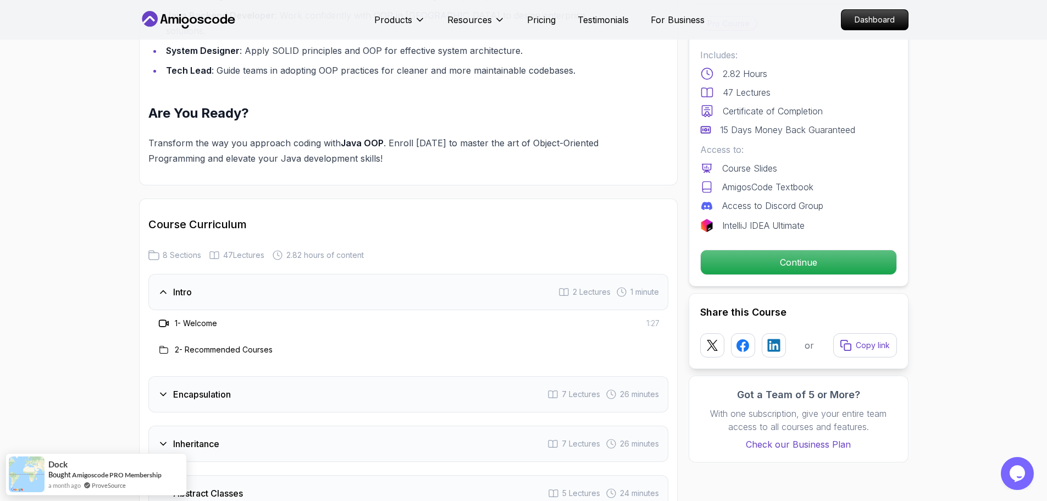
scroll to position [1374, 0]
